Goal: Task Accomplishment & Management: Use online tool/utility

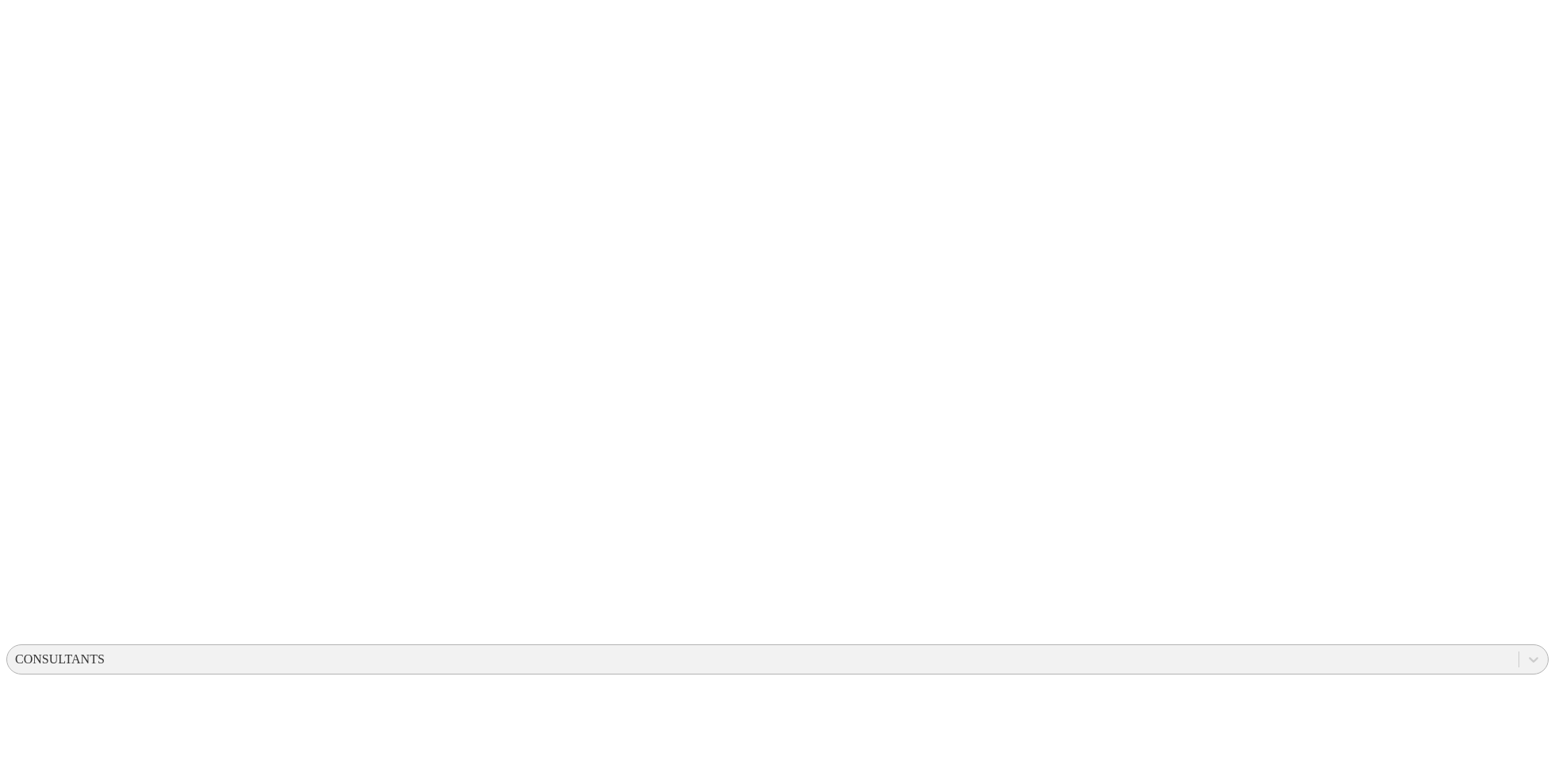
click at [1193, 647] on div "CONSULTANTS" at bounding box center [762, 659] width 1512 height 24
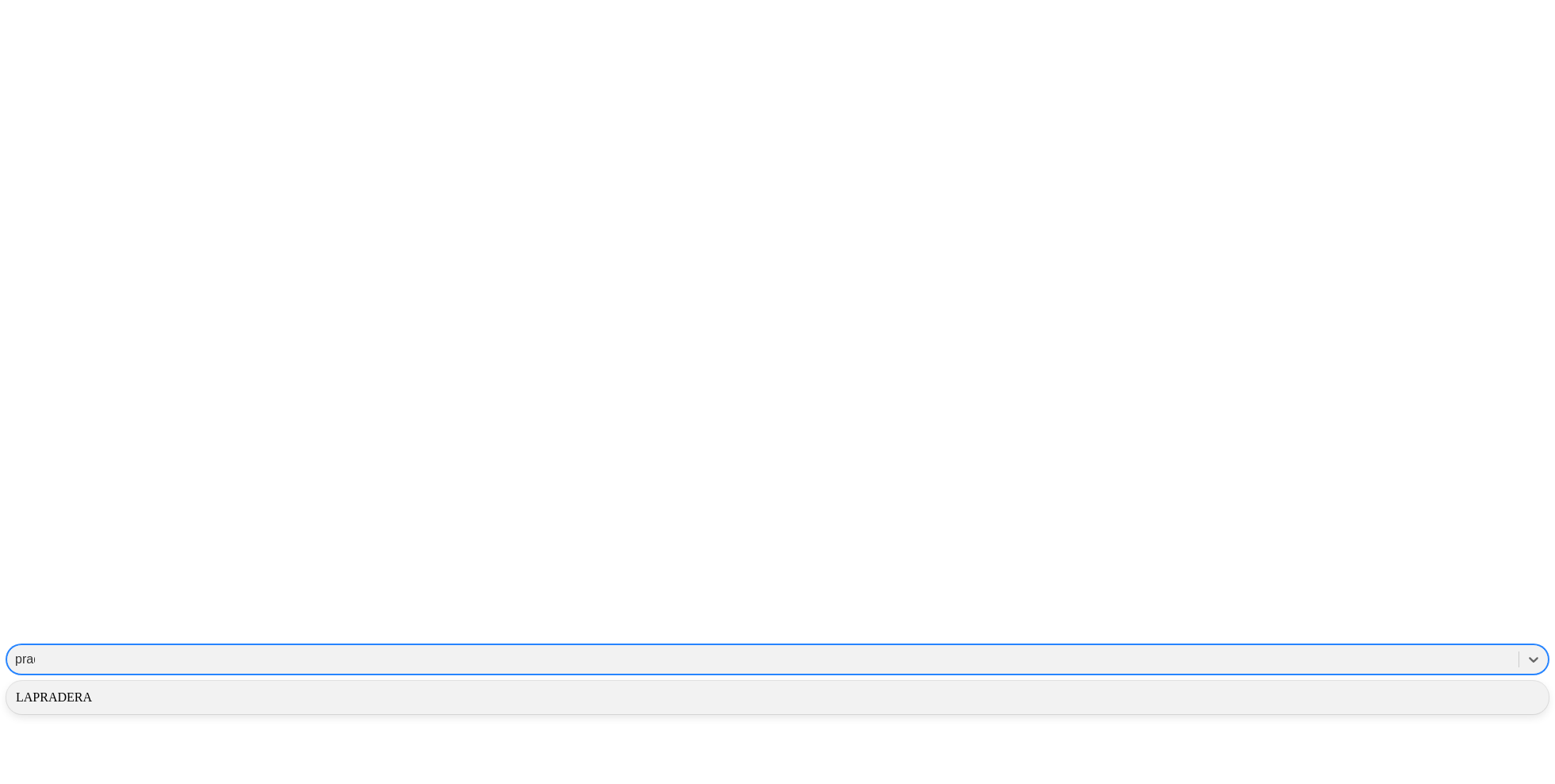
type input "prade"
click at [1240, 683] on div "LAPRADERA" at bounding box center [777, 697] width 1542 height 27
